Goal: Find specific page/section: Find specific page/section

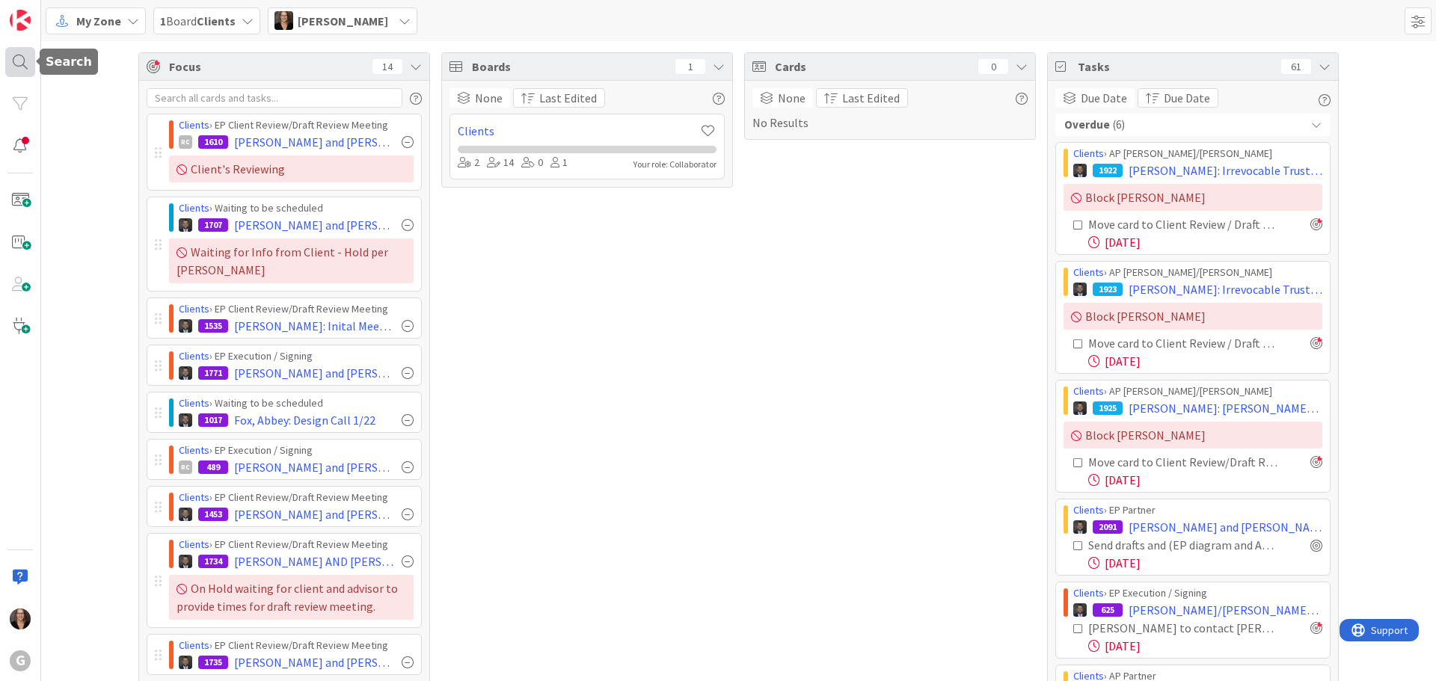
click at [13, 59] on div at bounding box center [20, 62] width 30 height 30
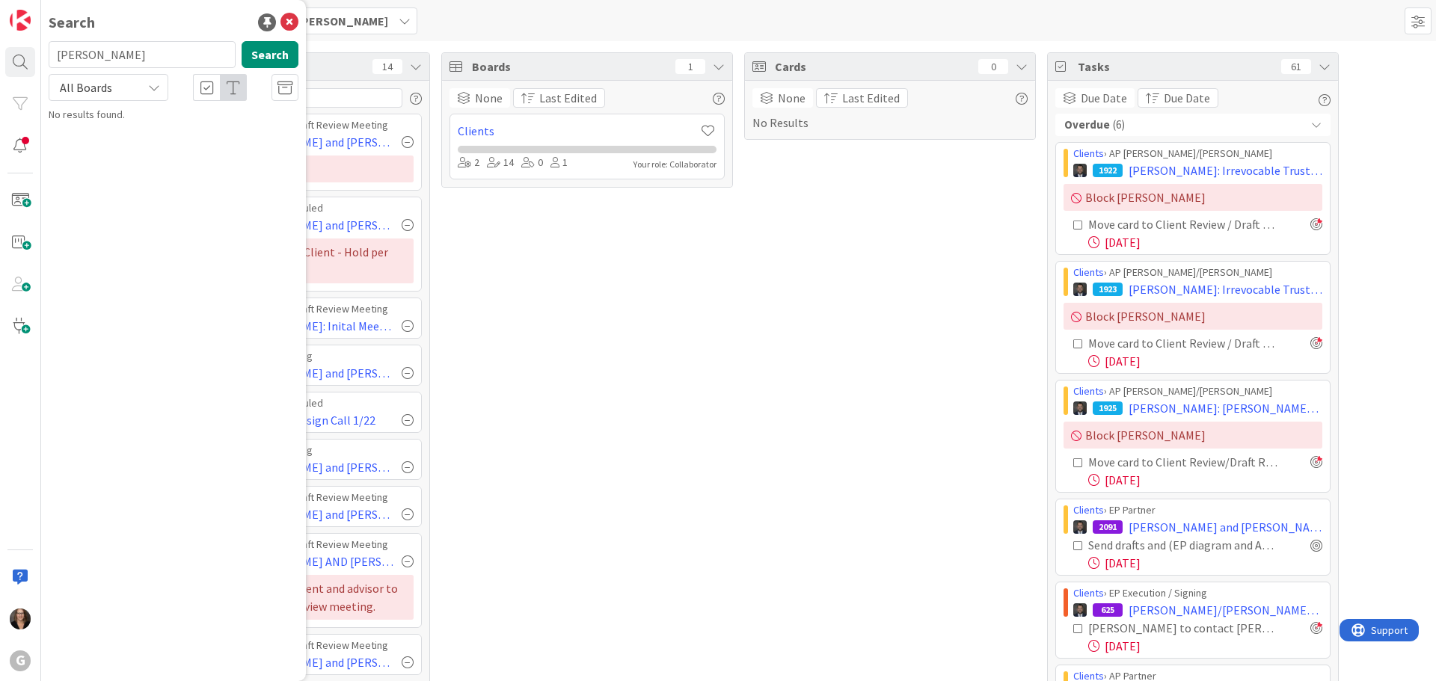
click at [116, 56] on input "[PERSON_NAME]" at bounding box center [142, 54] width 187 height 27
type input "C"
type input "[PERSON_NAME]"
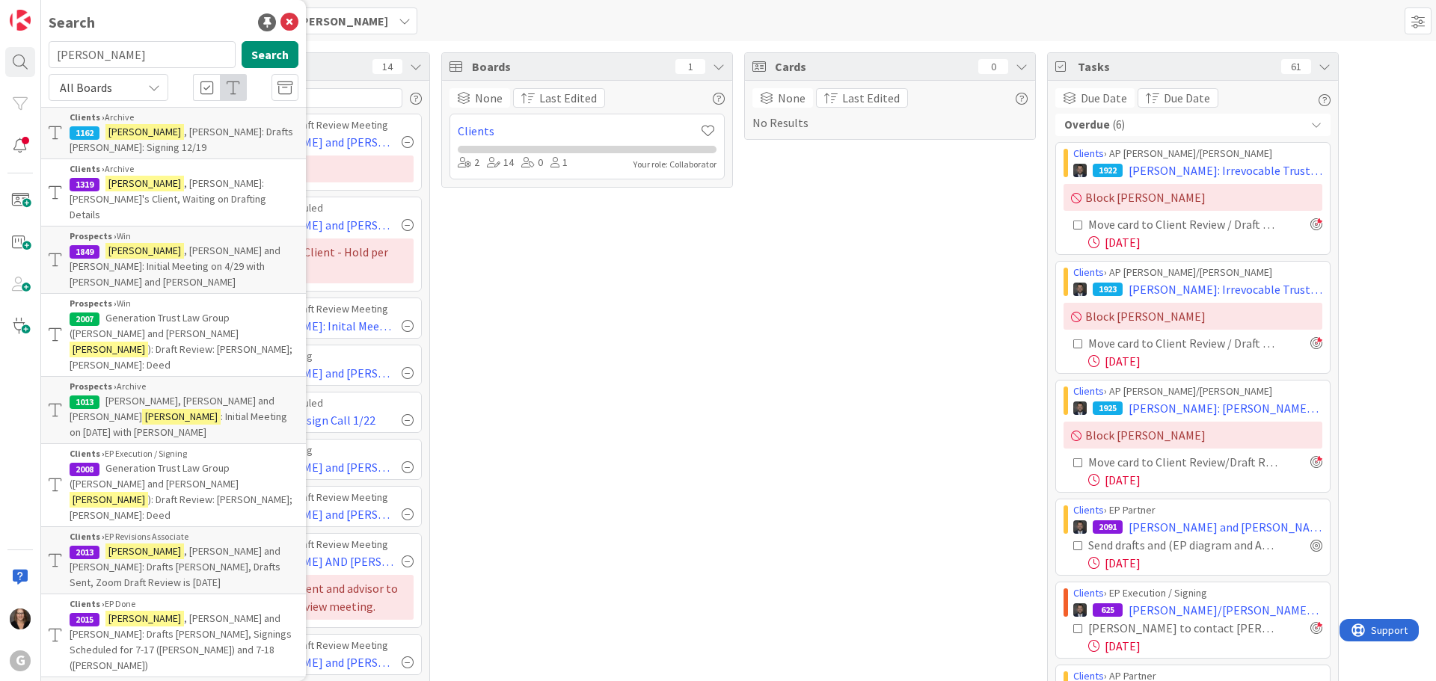
click at [128, 130] on mark "[PERSON_NAME]" at bounding box center [144, 132] width 79 height 16
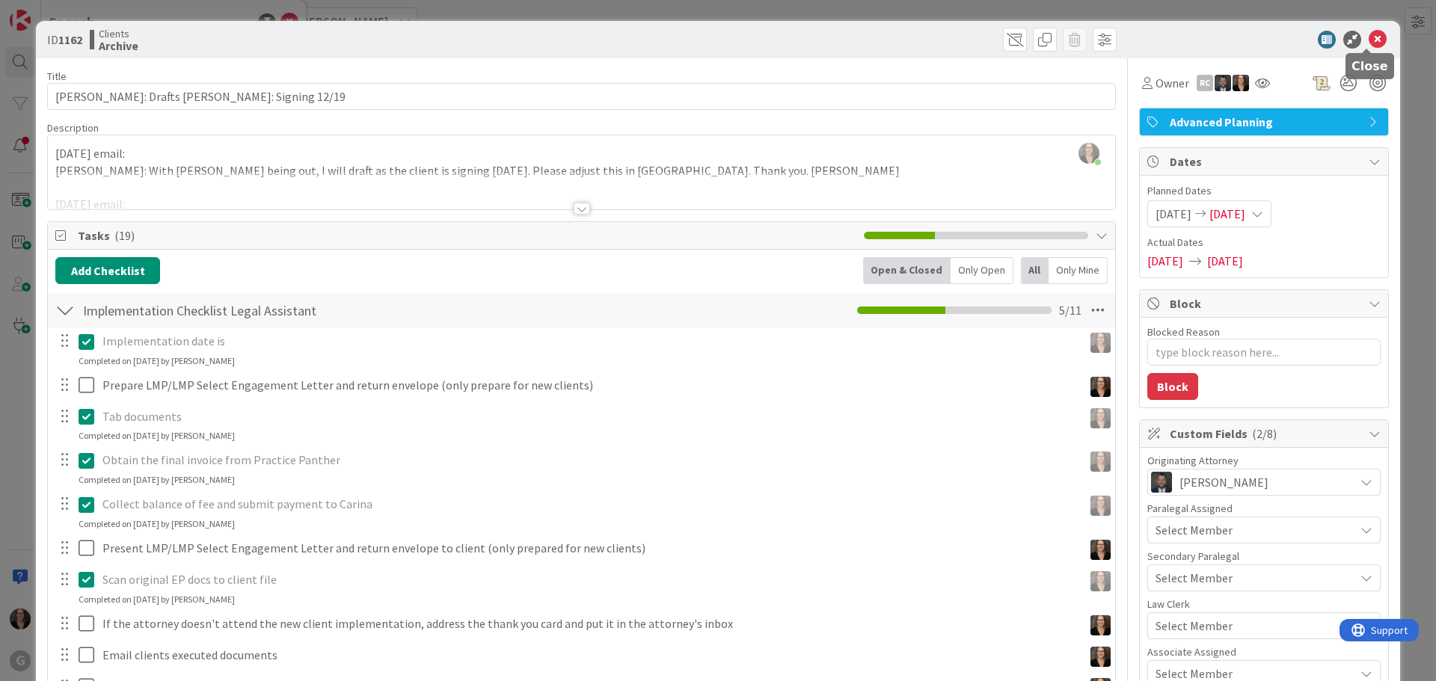
click at [1369, 36] on icon at bounding box center [1378, 40] width 18 height 18
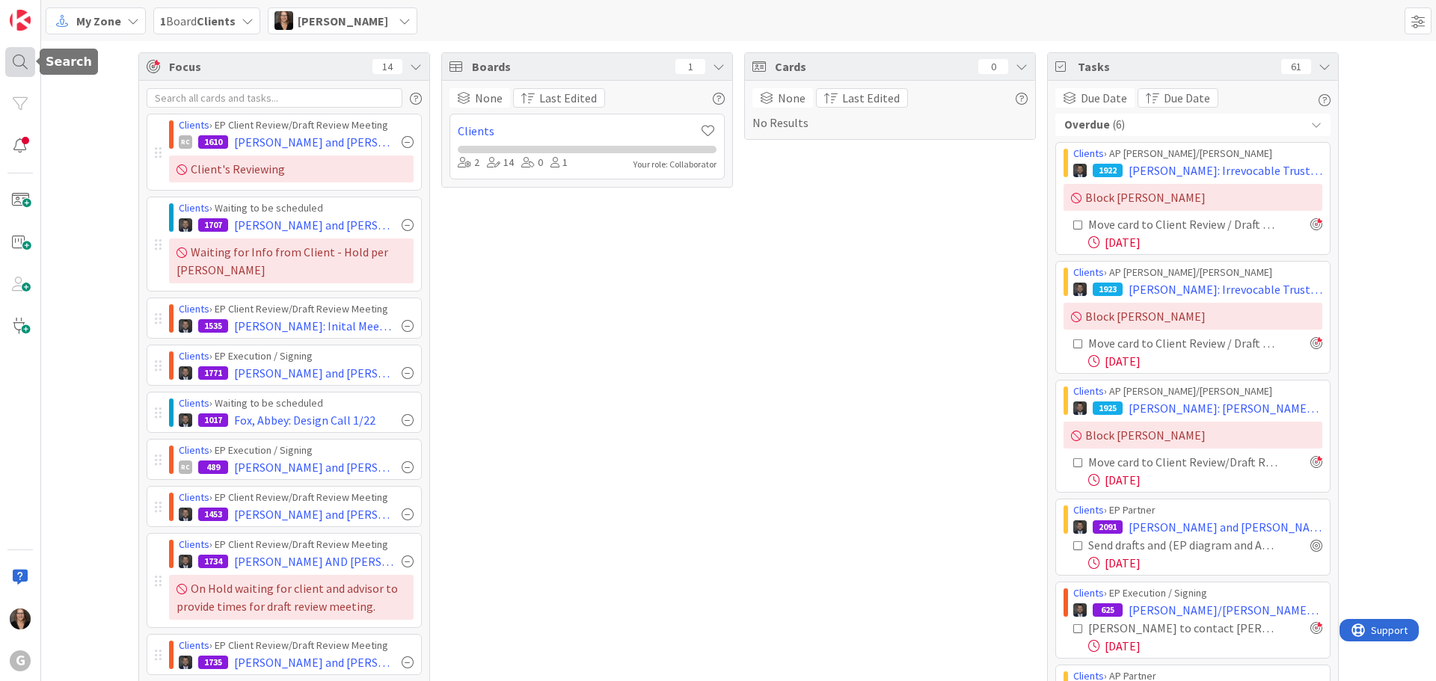
click at [19, 64] on div at bounding box center [20, 62] width 30 height 30
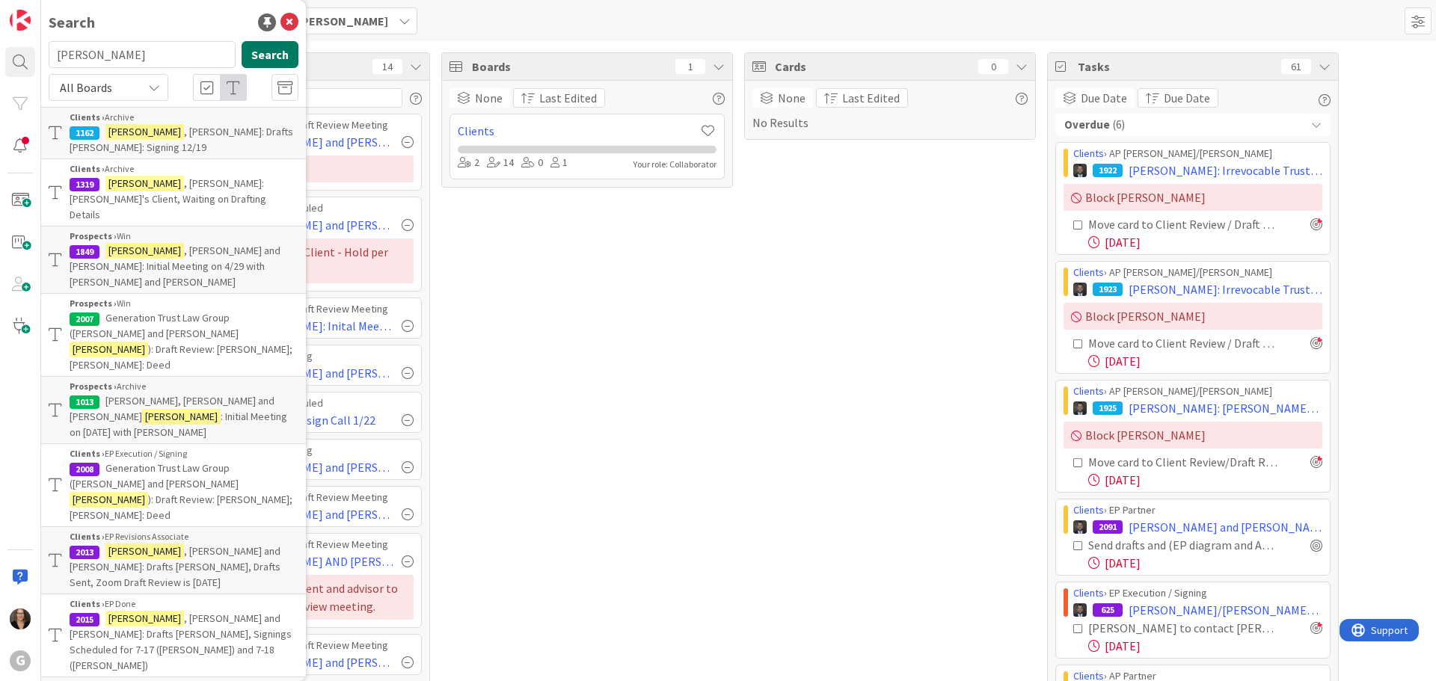
click at [252, 55] on button "Search" at bounding box center [270, 54] width 57 height 27
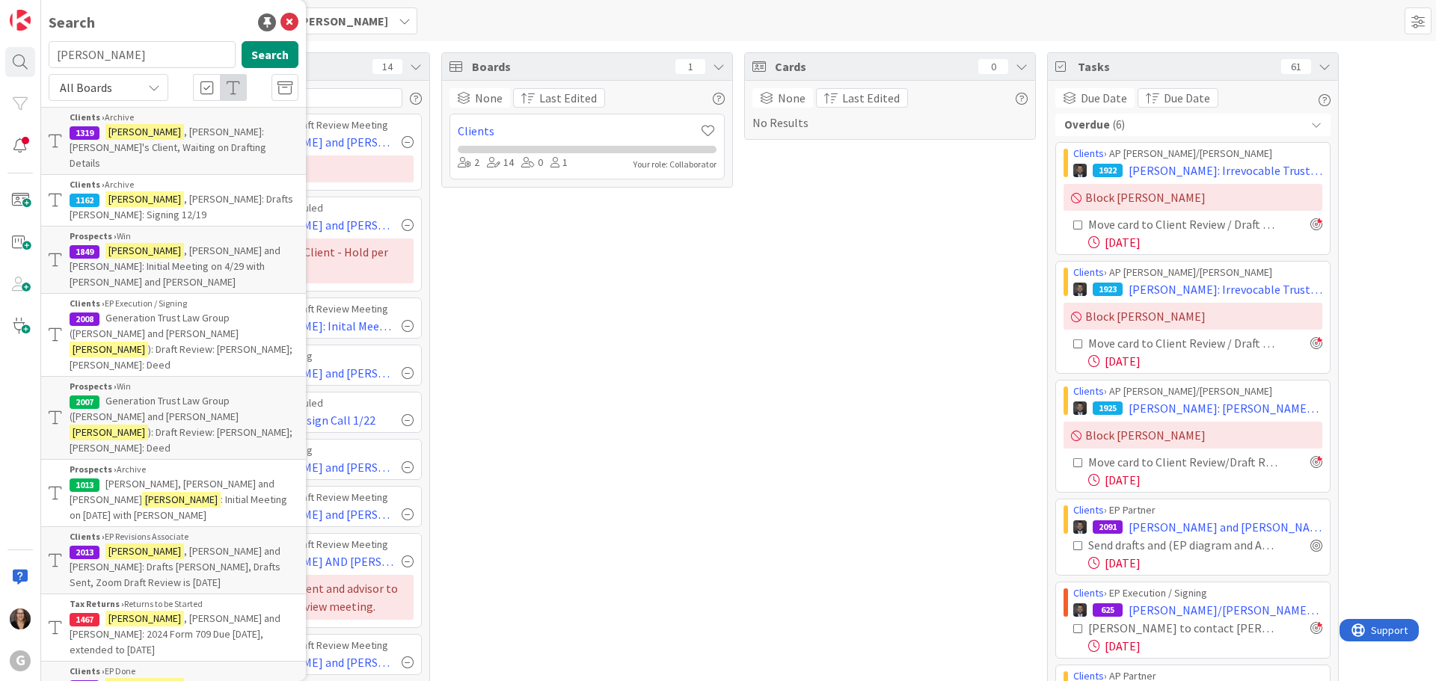
click at [152, 133] on span ", [PERSON_NAME]: [PERSON_NAME]'s Client, Waiting on Drafting Details" at bounding box center [168, 147] width 197 height 45
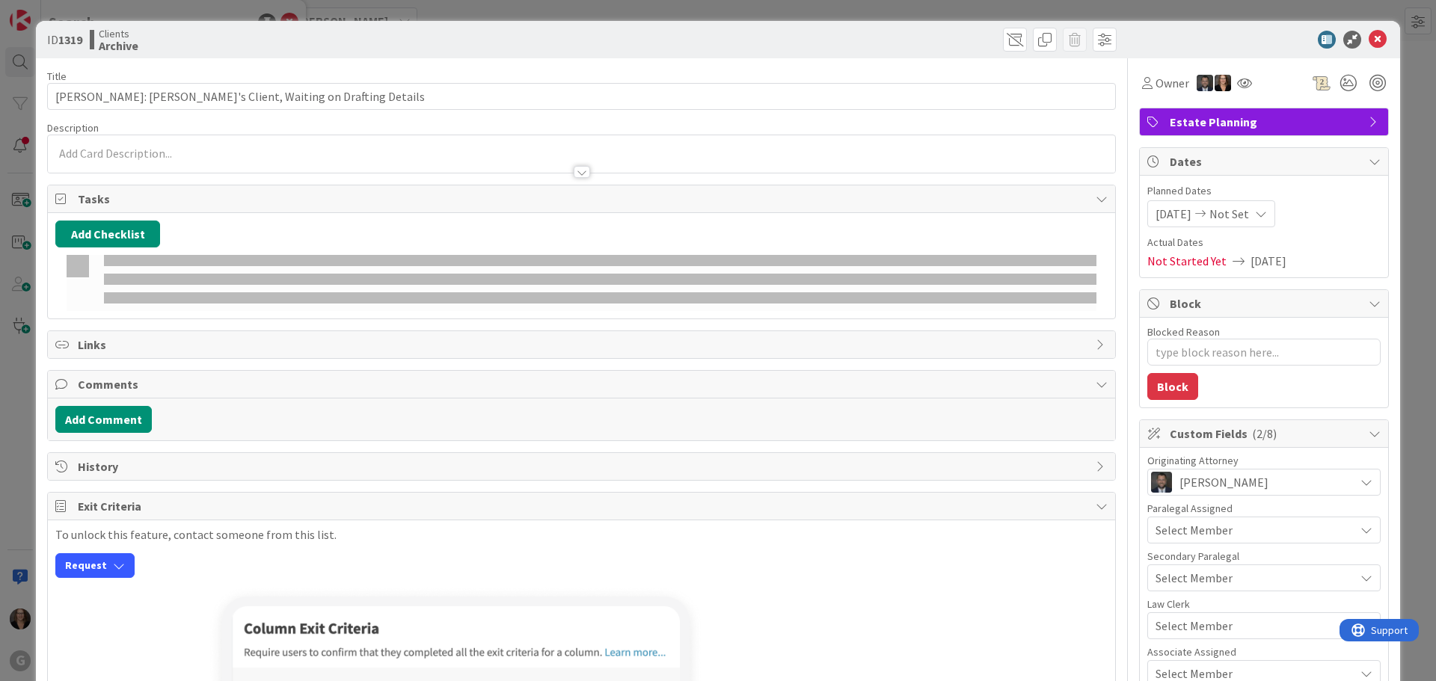
type textarea "x"
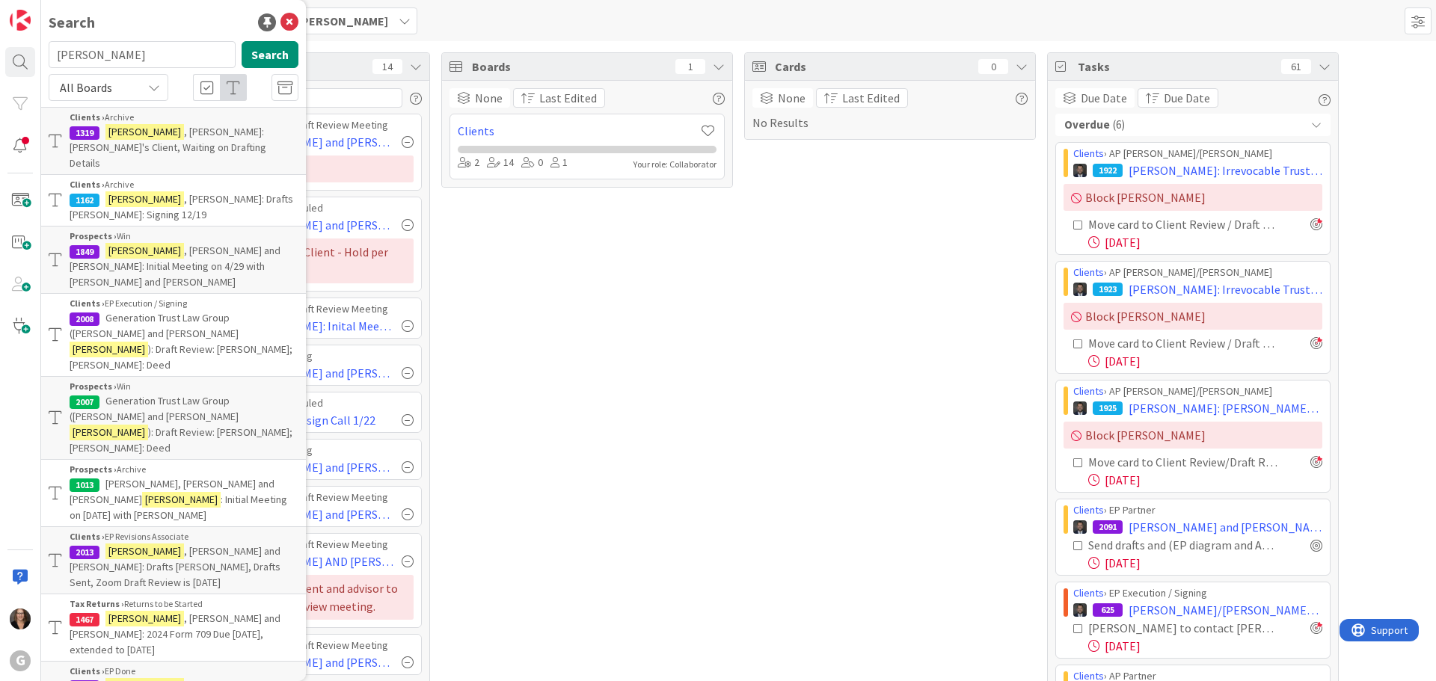
click at [187, 545] on span ", [PERSON_NAME] and [PERSON_NAME]: Drafts [PERSON_NAME], Drafts Sent, Zoom Draf…" at bounding box center [175, 567] width 211 height 45
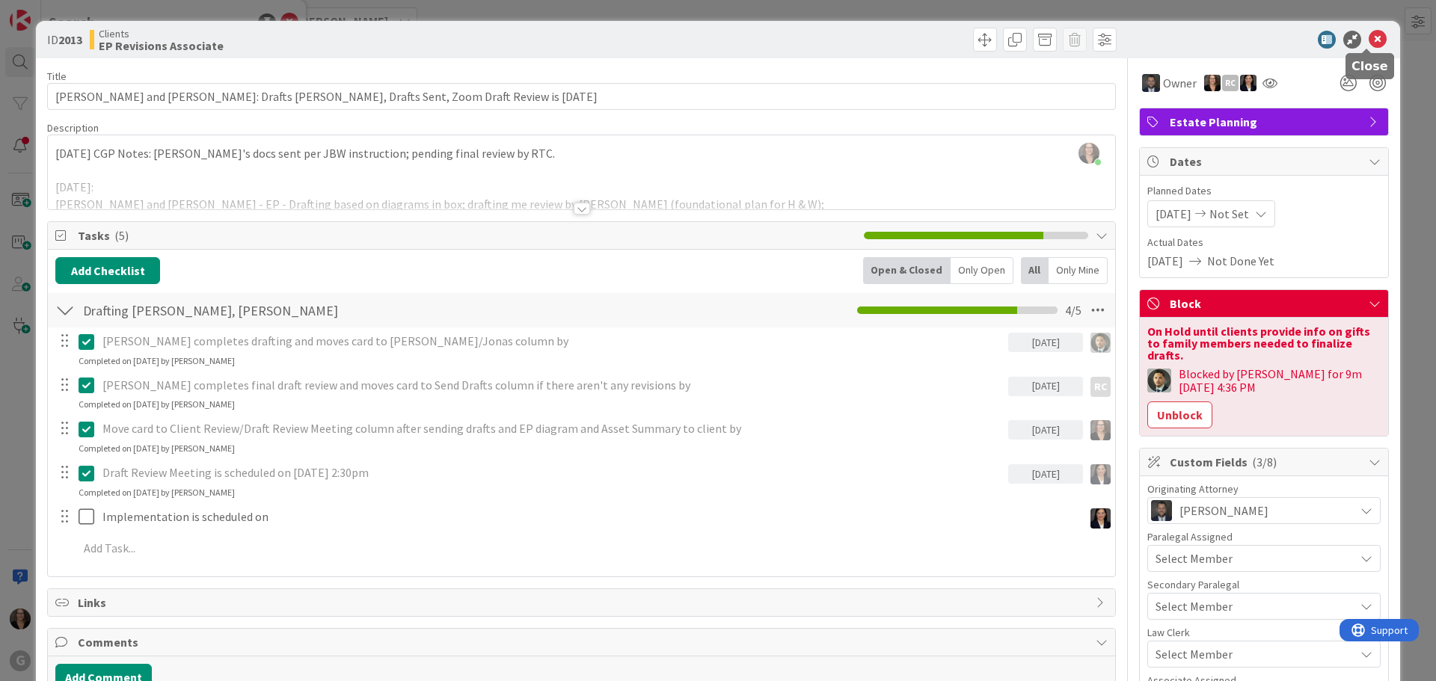
click at [1369, 37] on icon at bounding box center [1378, 40] width 18 height 18
